Goal: Check status: Check status

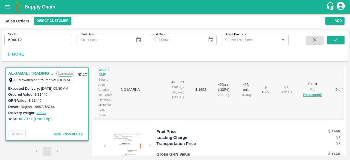
scroll to position [190, 0]
drag, startPoint x: 182, startPoint y: 111, endPoint x: 196, endPoint y: 110, distance: 13.4
click at [196, 119] on td "$ 11440" at bounding box center [201, 127] width 23 height 16
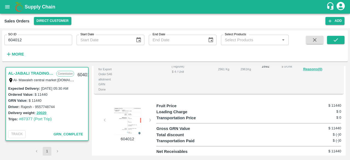
click at [125, 126] on div at bounding box center [127, 120] width 41 height 27
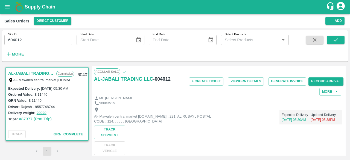
click at [124, 72] on span at bounding box center [124, 72] width 3 height 2
